Goal: Task Accomplishment & Management: Manage account settings

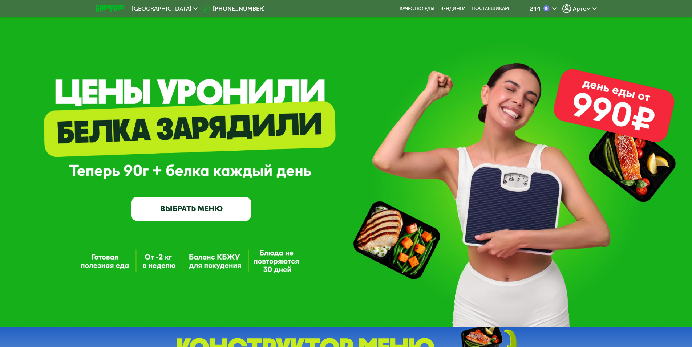
click at [566, 7] on icon at bounding box center [566, 8] width 9 height 9
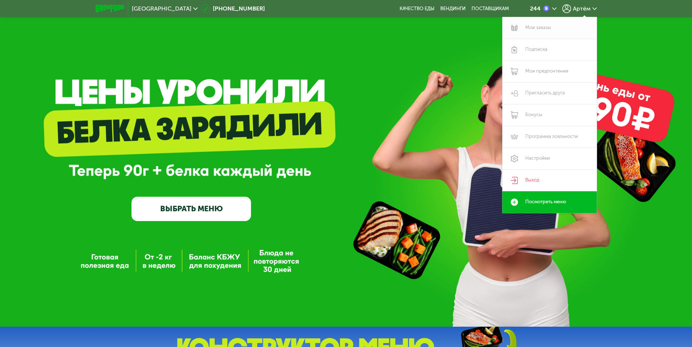
click at [543, 32] on link "Мои заказы" at bounding box center [549, 28] width 94 height 22
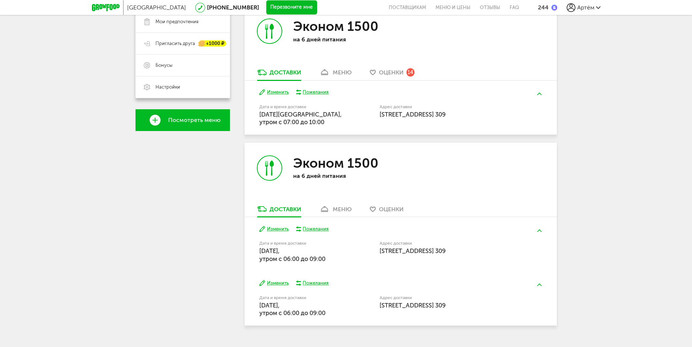
scroll to position [170, 0]
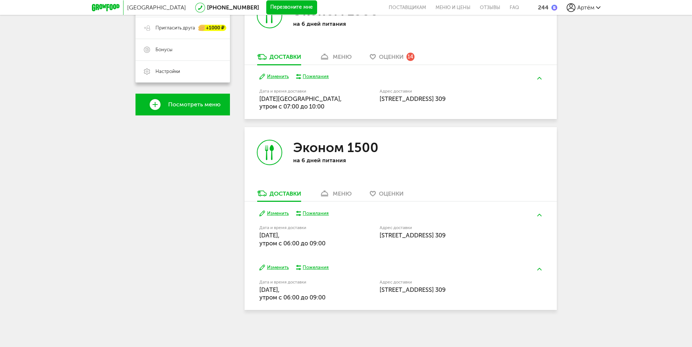
click at [280, 216] on button "Изменить" at bounding box center [273, 213] width 29 height 7
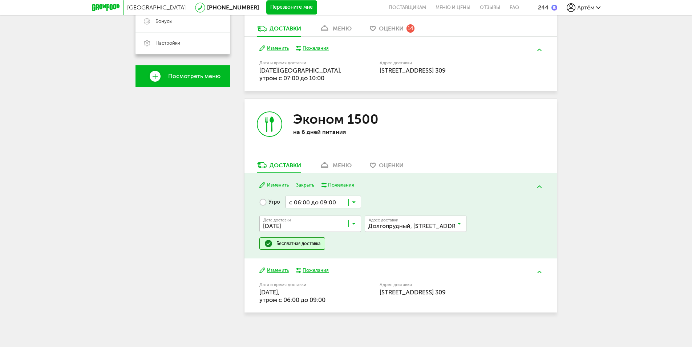
scroll to position [201, 0]
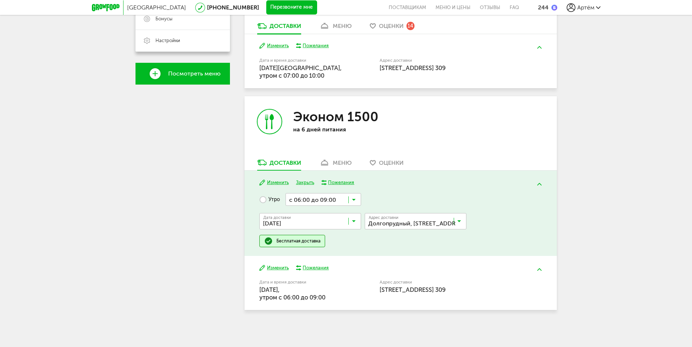
click at [327, 221] on input "Search for option" at bounding box center [312, 223] width 102 height 12
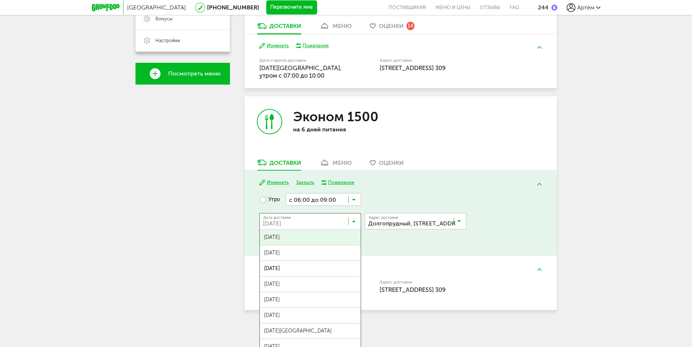
click at [327, 221] on input "Search for option" at bounding box center [312, 223] width 102 height 12
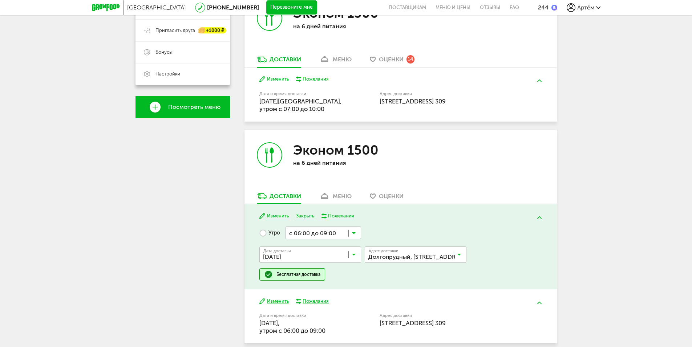
scroll to position [165, 0]
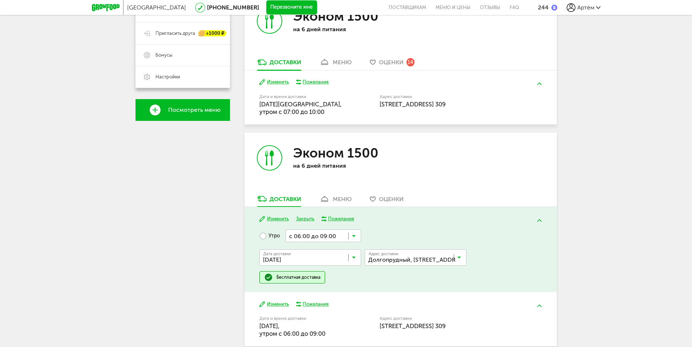
click at [283, 84] on button "Изменить" at bounding box center [273, 82] width 29 height 7
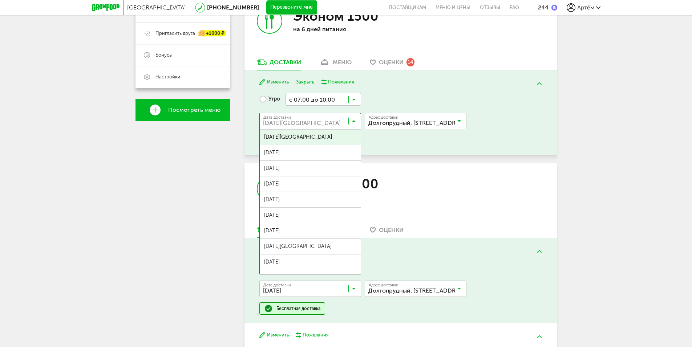
click at [316, 118] on input "Search for option" at bounding box center [312, 123] width 102 height 12
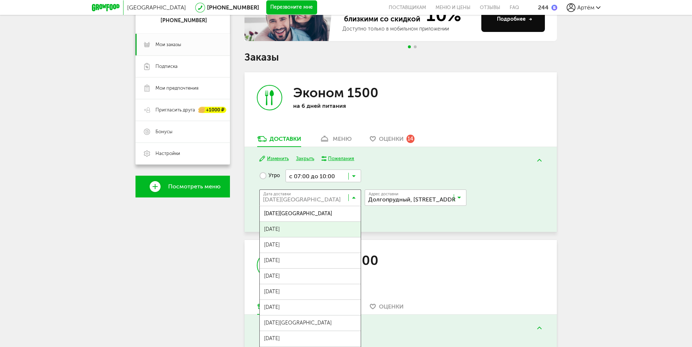
scroll to position [92, 0]
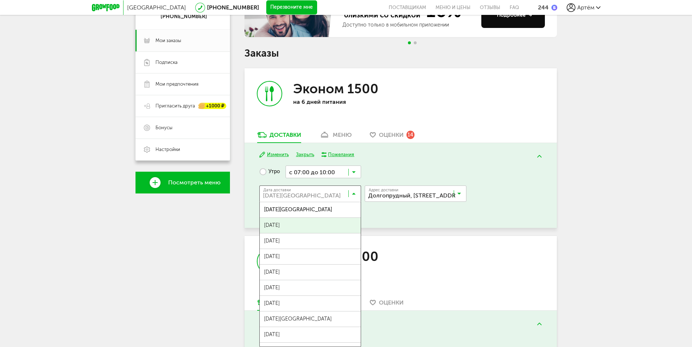
click at [425, 198] on input "Search for option" at bounding box center [418, 195] width 102 height 12
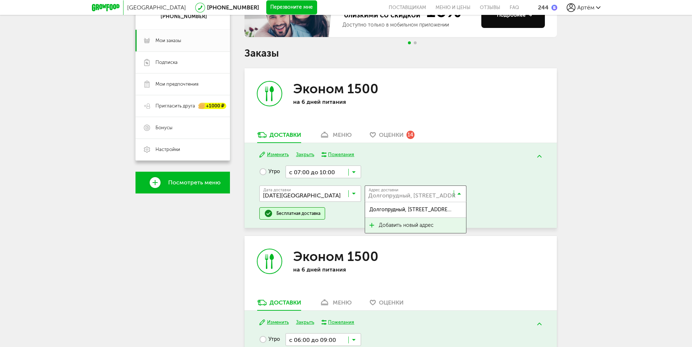
click at [410, 220] on span "Добавить новый адрес" at bounding box center [406, 225] width 55 height 15
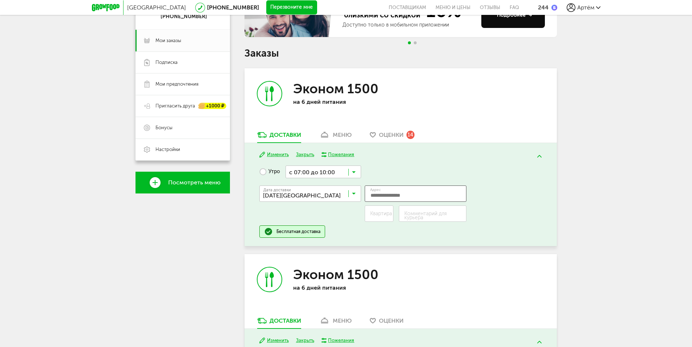
click at [408, 195] on input "Адрес" at bounding box center [416, 194] width 102 height 16
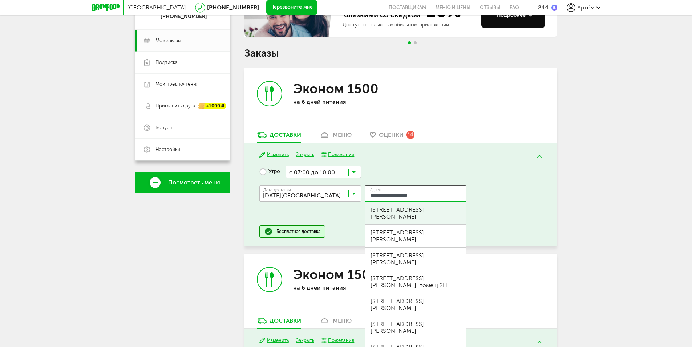
click at [437, 203] on div "[STREET_ADDRESS][PERSON_NAME]" at bounding box center [415, 213] width 101 height 23
type input "**********"
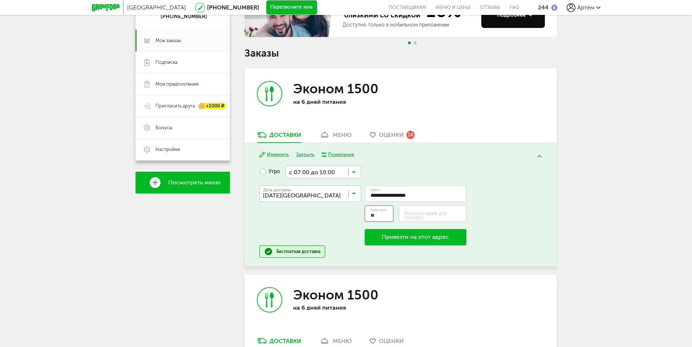
type input "**"
click at [436, 213] on label "Комментарий для курьера" at bounding box center [435, 216] width 62 height 8
click at [436, 213] on input "Комментарий для курьера" at bounding box center [433, 214] width 68 height 16
type input "**********"
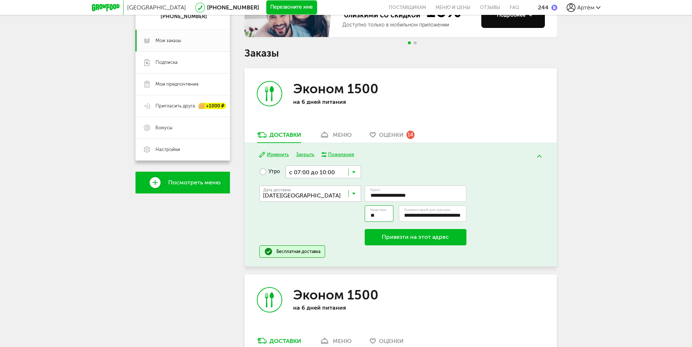
scroll to position [0, 0]
click at [341, 173] on input "Search for option" at bounding box center [324, 172] width 76 height 12
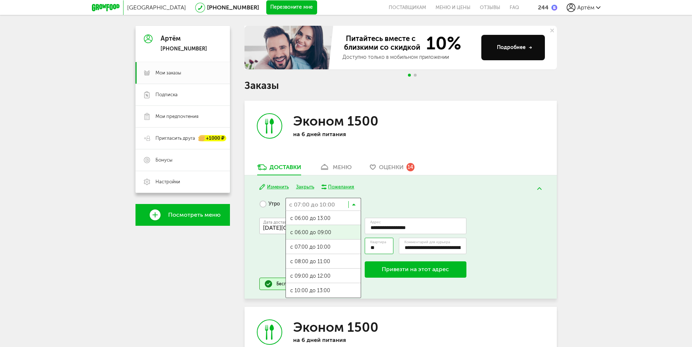
scroll to position [56, 0]
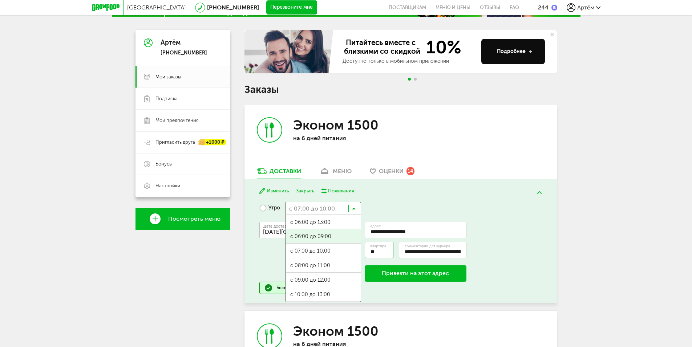
click at [326, 236] on span "с 06:00 до 09:00" at bounding box center [323, 236] width 75 height 15
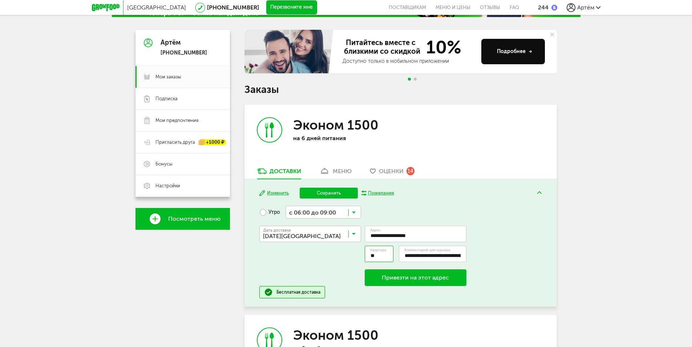
click at [397, 282] on button "Привезти на этот адрес" at bounding box center [416, 278] width 102 height 17
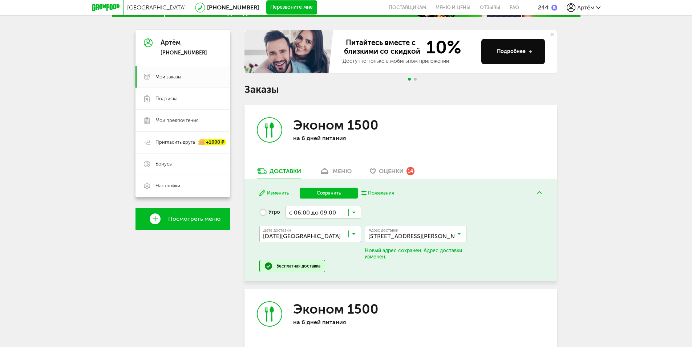
click at [338, 192] on button "Сохранить" at bounding box center [329, 193] width 58 height 11
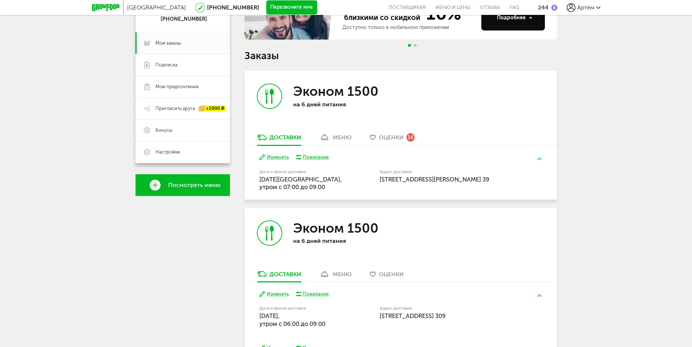
scroll to position [92, 0]
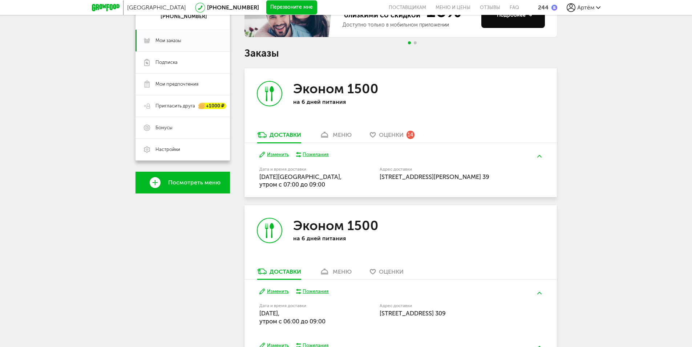
click at [278, 155] on button "Изменить" at bounding box center [273, 154] width 29 height 7
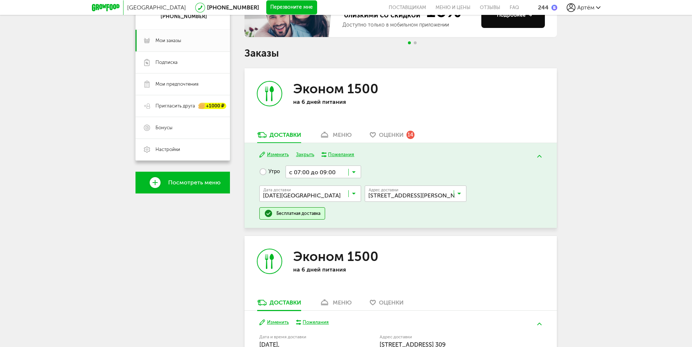
click at [328, 173] on input "Search for option" at bounding box center [324, 172] width 76 height 12
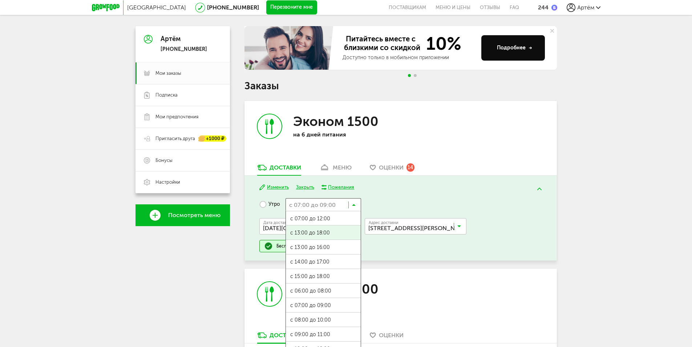
scroll to position [56, 0]
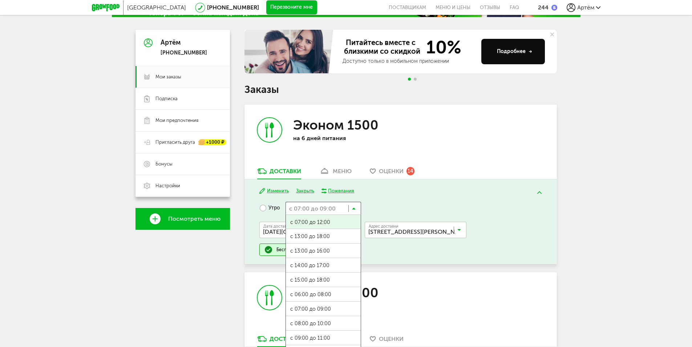
click at [393, 193] on div "Изменить Закрыть Пожелания" at bounding box center [400, 191] width 282 height 7
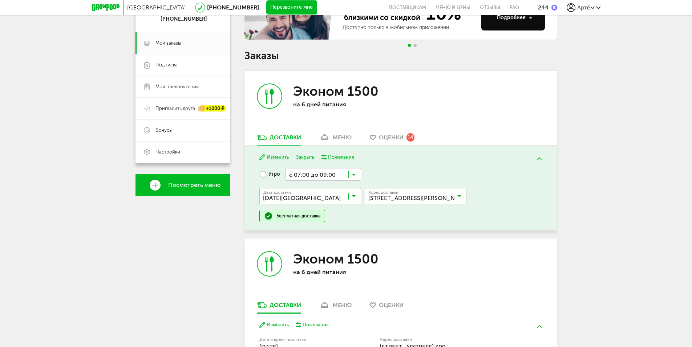
scroll to position [92, 0]
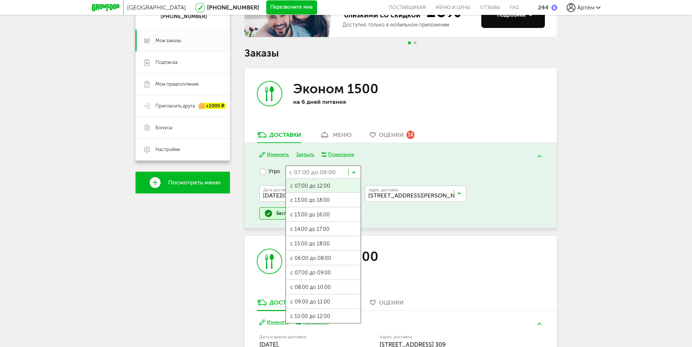
click at [356, 177] on input "Search for option" at bounding box center [324, 172] width 76 height 12
click at [338, 246] on ul "с 07:00 до 12:00 с 13:00 до 18:00 с 13:00 до 16:00 с 14:00 до 17:00 с 15:00 до …" at bounding box center [324, 250] width 76 height 145
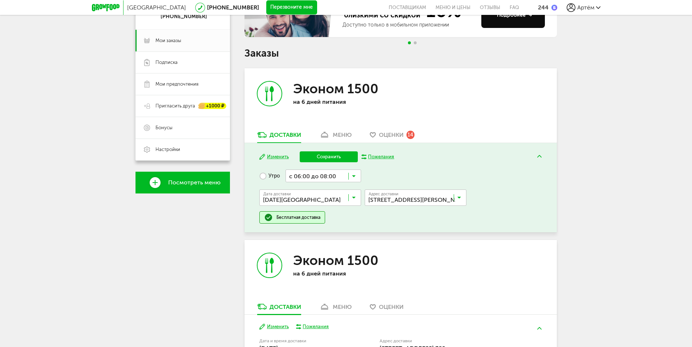
click at [344, 173] on input "Search for option" at bounding box center [324, 176] width 76 height 12
click at [339, 246] on ul "с 07:00 до 12:00 с 13:00 до 18:00 с 13:00 до 16:00 с 14:00 до 17:00 с 15:00 до …" at bounding box center [324, 254] width 76 height 145
click at [344, 158] on button "Сохранить" at bounding box center [329, 156] width 58 height 11
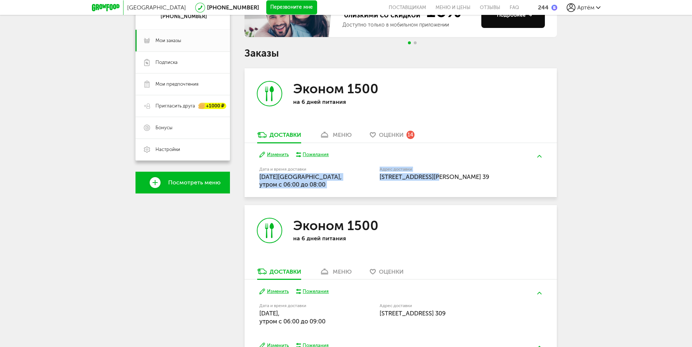
drag, startPoint x: 384, startPoint y: 178, endPoint x: 437, endPoint y: 175, distance: 53.1
click at [437, 175] on div "Дата и время доставки [DATE][GEOGRAPHIC_DATA], утром c 06:00 до 08:00 Адрес [ST…" at bounding box center [400, 177] width 282 height 23
click at [547, 169] on div "Изменить Пожелания Дата и время доставки [DATE][GEOGRAPHIC_DATA], утром c 06:00…" at bounding box center [400, 170] width 312 height 54
drag, startPoint x: 456, startPoint y: 178, endPoint x: 379, endPoint y: 178, distance: 76.6
click at [380, 178] on span "[STREET_ADDRESS][PERSON_NAME] 39" at bounding box center [435, 176] width 110 height 7
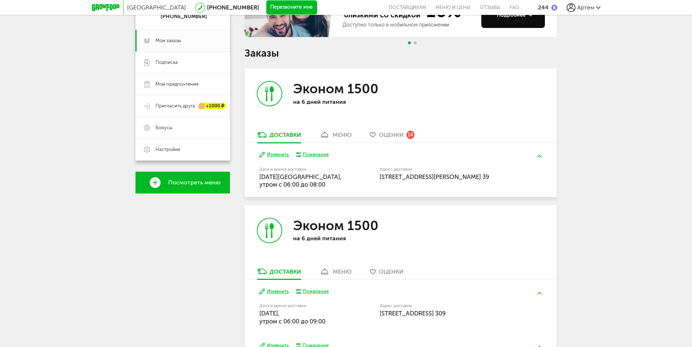
click at [612, 161] on div "Москва [PHONE_NUMBER] Перезвоните мне поставщикам Меню и цены Отзывы FAQ 244 [P…" at bounding box center [346, 167] width 692 height 518
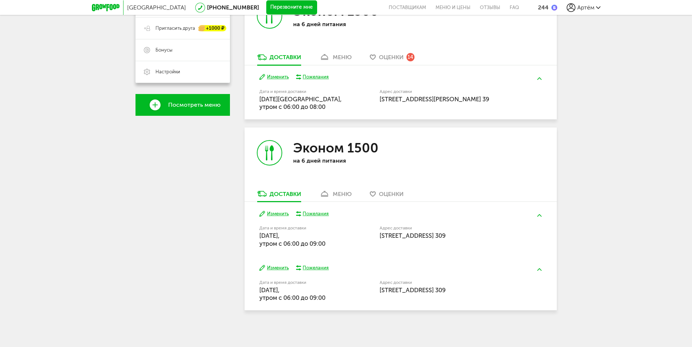
scroll to position [170, 0]
